Goal: Information Seeking & Learning: Learn about a topic

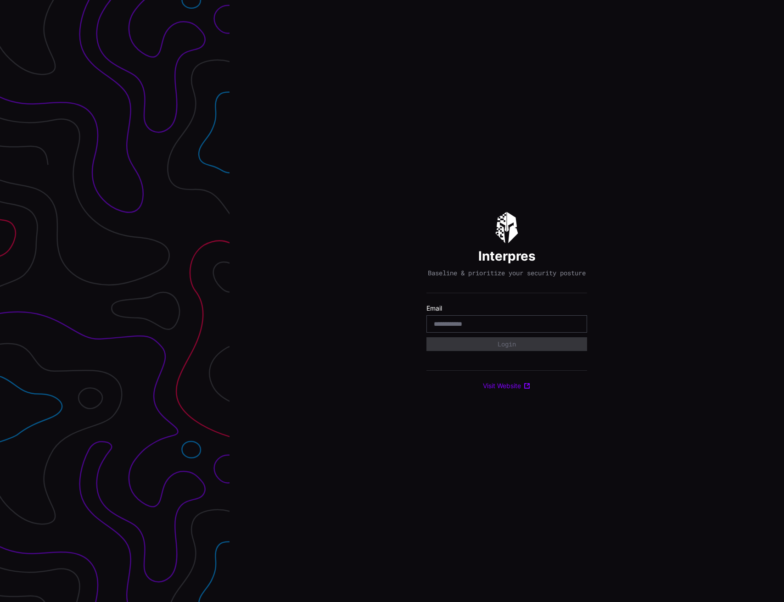
drag, startPoint x: 485, startPoint y: 322, endPoint x: 484, endPoint y: 327, distance: 5.1
click at [485, 323] on div at bounding box center [507, 323] width 161 height 17
click at [484, 327] on input "email" at bounding box center [507, 324] width 146 height 8
type input "**********"
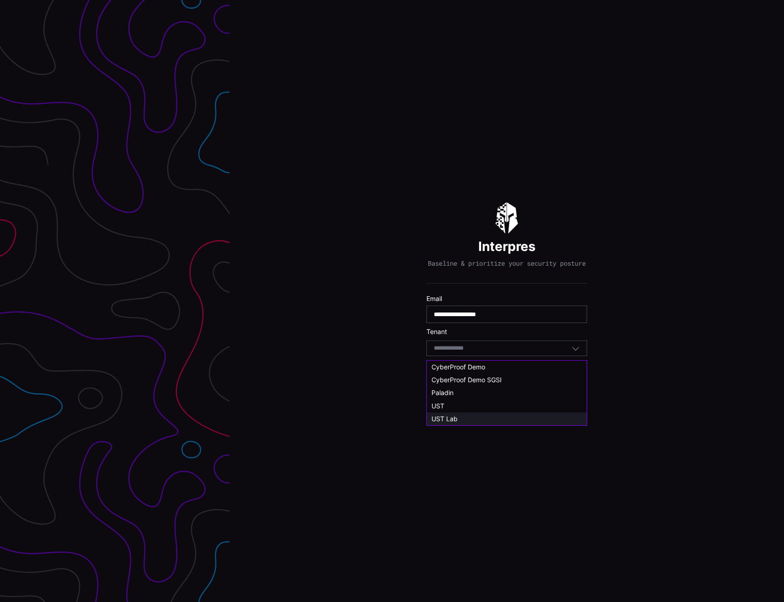
click at [438, 419] on span "UST Lab" at bounding box center [445, 419] width 26 height 8
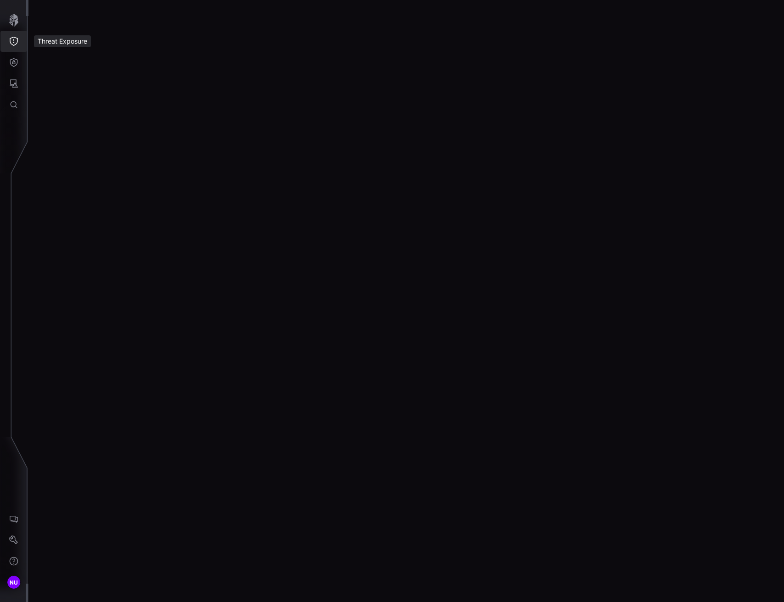
click at [9, 43] on icon "Threat Exposure" at bounding box center [13, 41] width 9 height 9
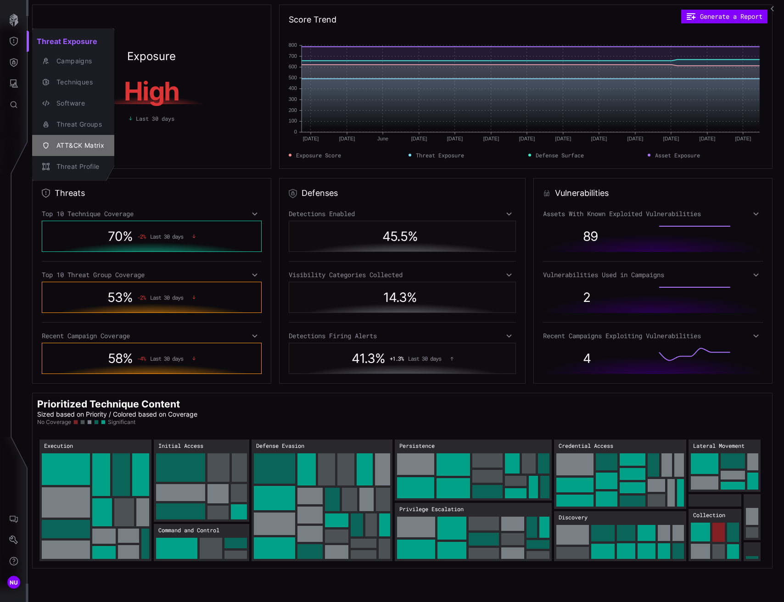
click at [72, 141] on div "ATT&CK Matrix" at bounding box center [78, 145] width 52 height 11
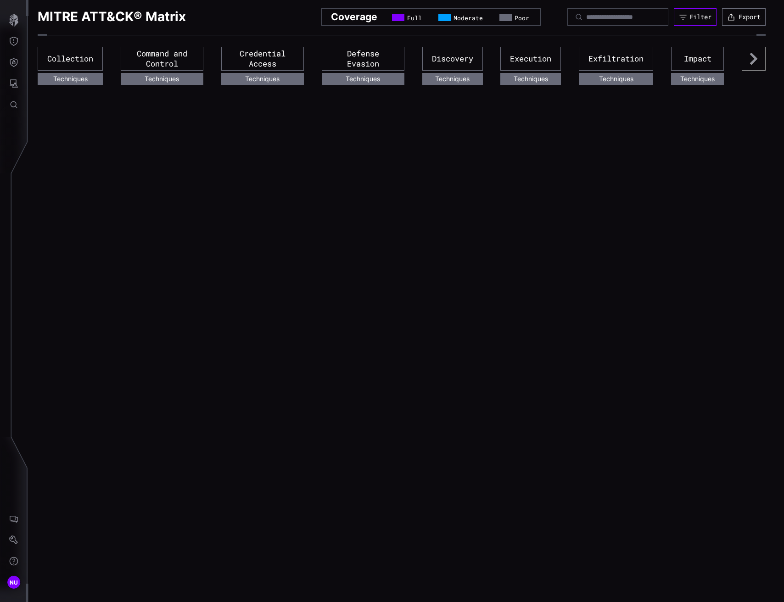
click at [690, 16] on div "Filter" at bounding box center [701, 17] width 22 height 8
